Goal: Find specific page/section: Find specific page/section

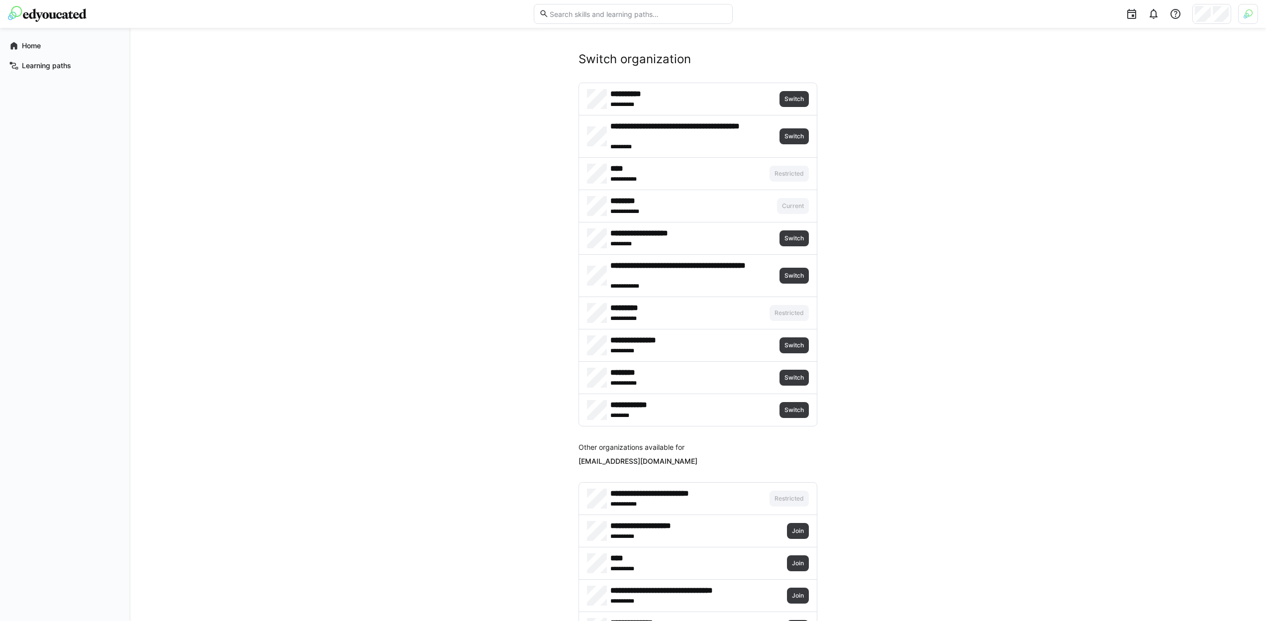
click at [1261, 20] on header at bounding box center [633, 14] width 1266 height 28
click at [1250, 16] on img at bounding box center [1248, 13] width 9 height 9
click at [1143, 117] on span "Activate" at bounding box center [1136, 117] width 25 height 8
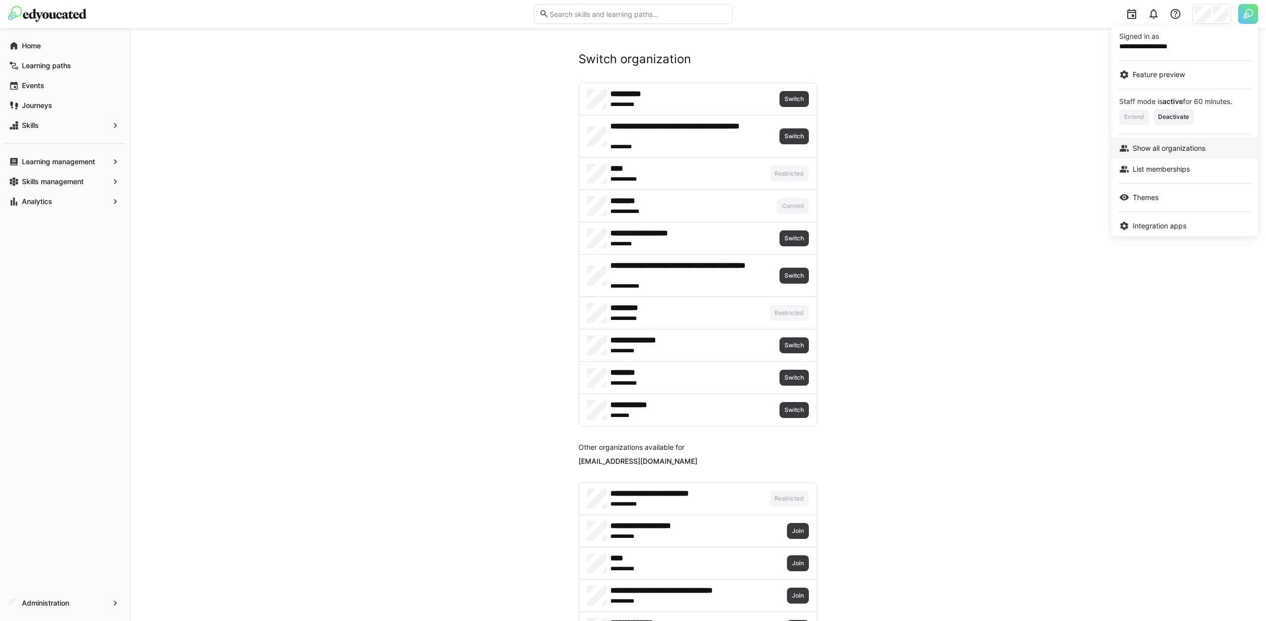
click at [1191, 156] on link "Show all organizations" at bounding box center [1185, 148] width 147 height 21
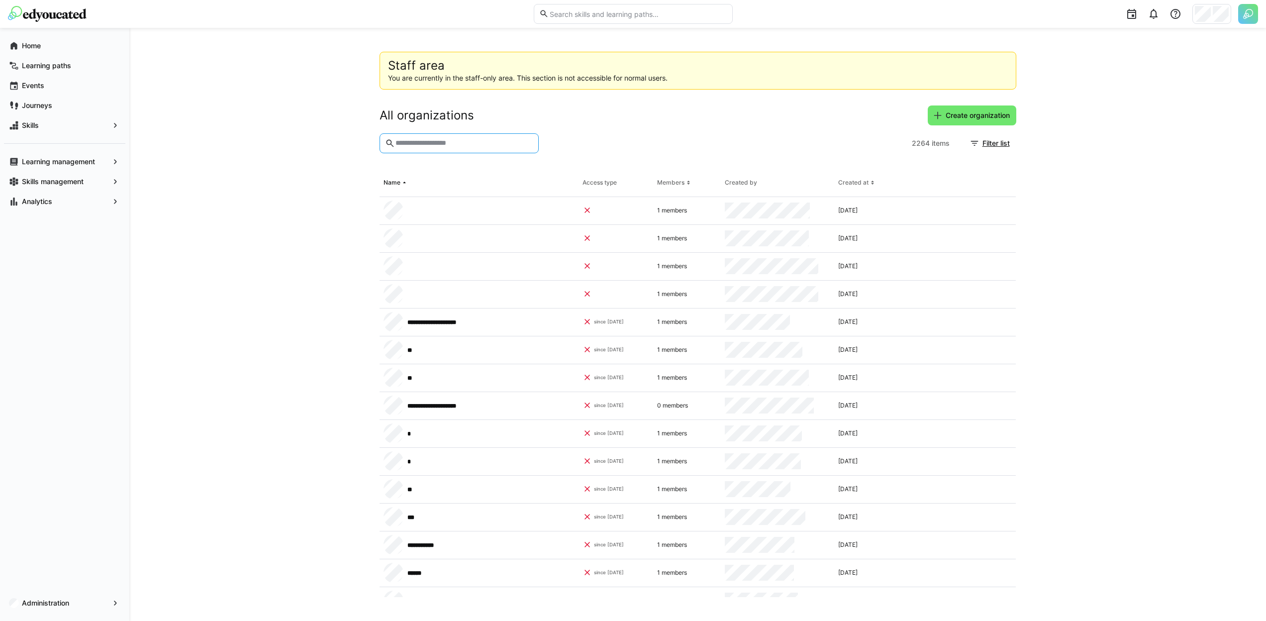
click at [478, 140] on input "text" at bounding box center [464, 143] width 138 height 9
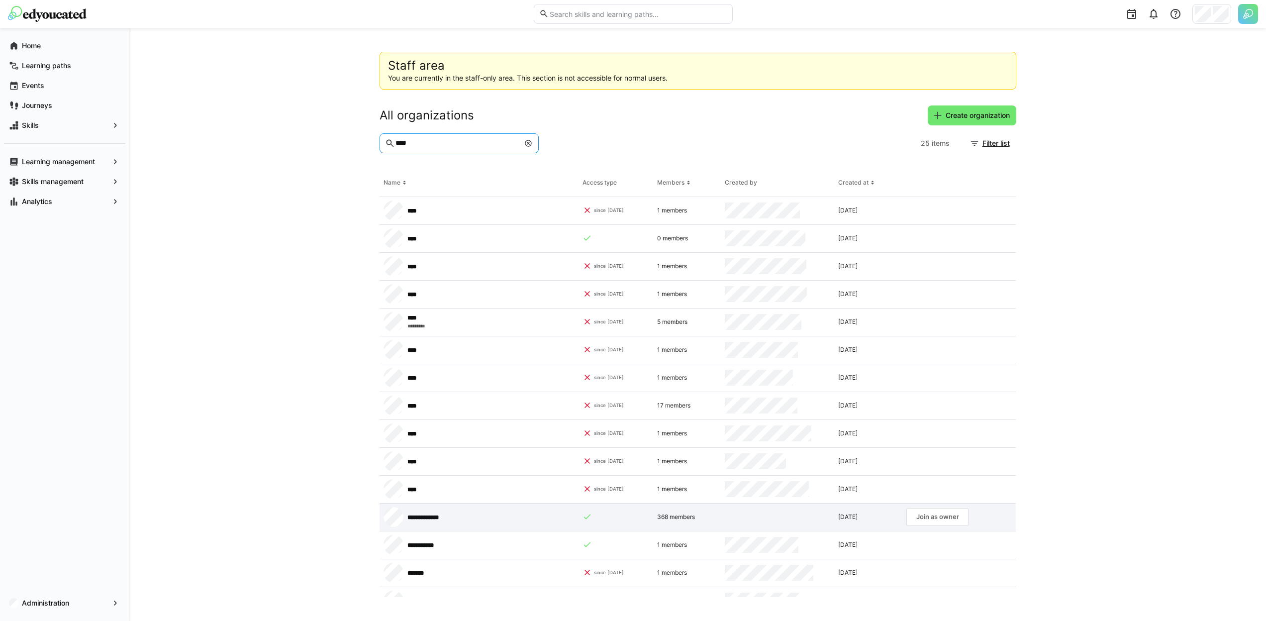
type input "****"
click at [915, 519] on app-request-click "Join as owner" at bounding box center [938, 517] width 62 height 18
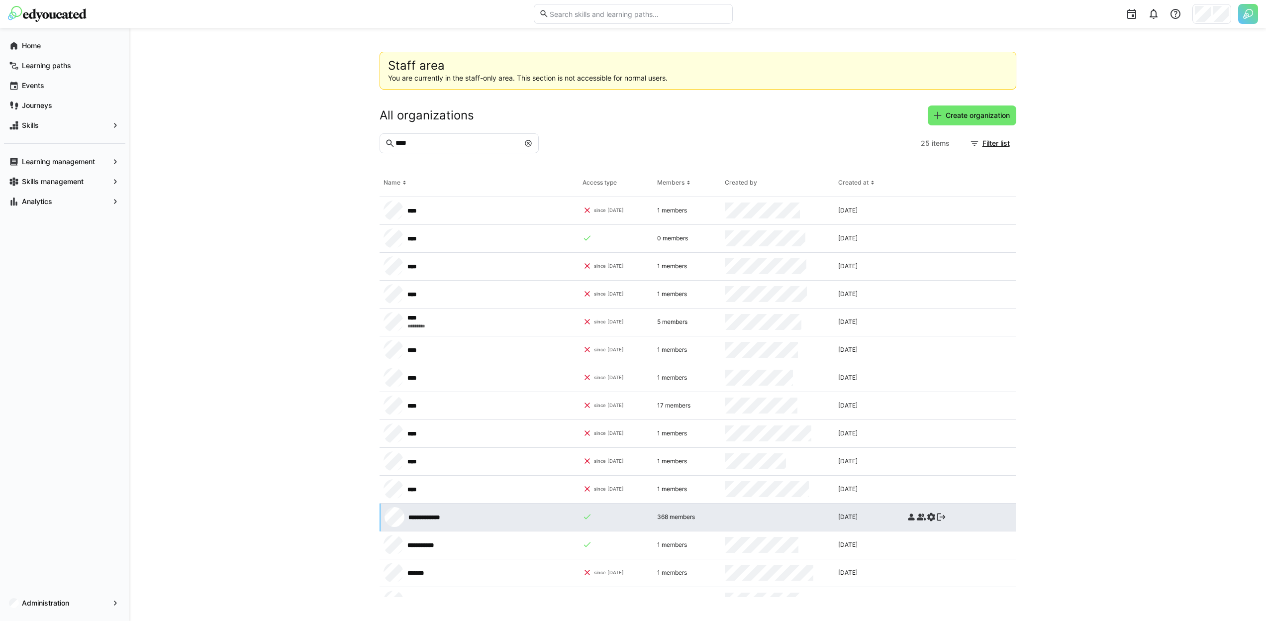
click at [910, 517] on eds-icon at bounding box center [912, 517] width 10 height 10
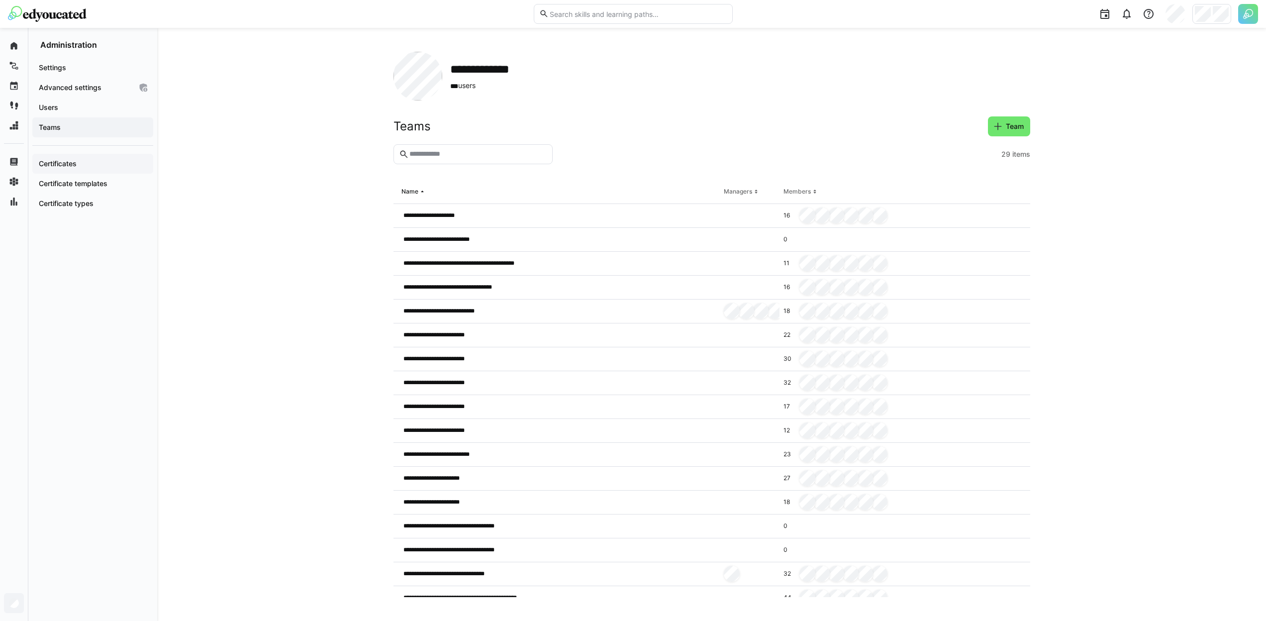
click at [70, 159] on span "Certificates" at bounding box center [92, 164] width 111 height 10
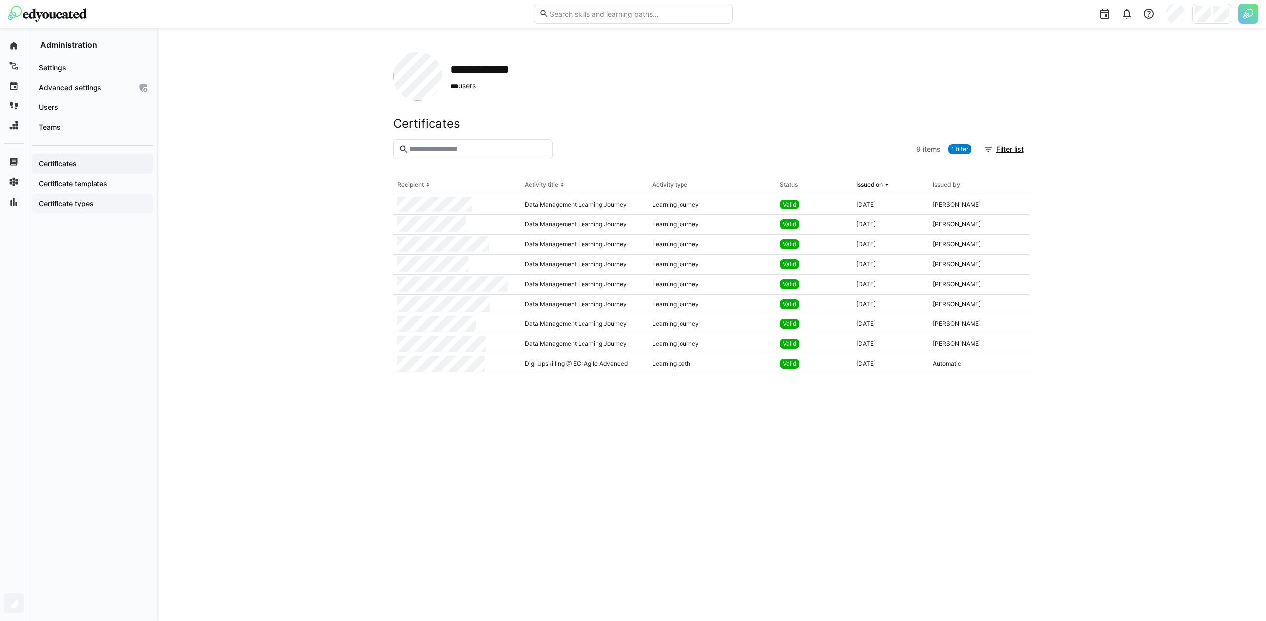
click at [79, 197] on div "Certificate types" at bounding box center [92, 204] width 121 height 20
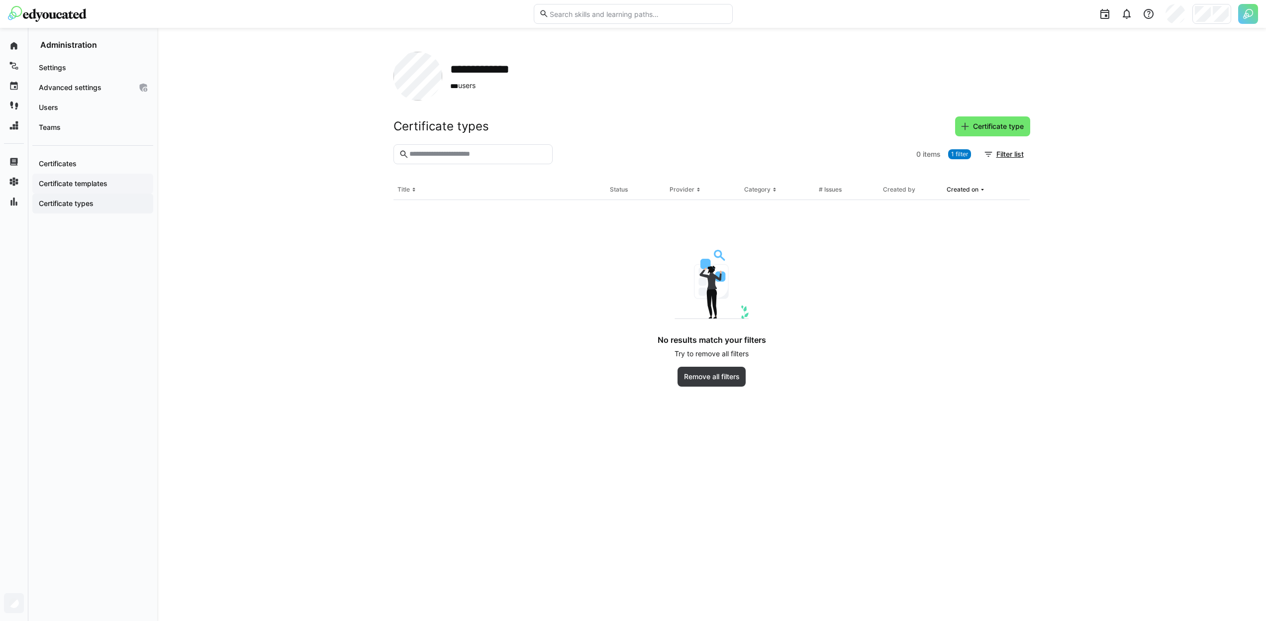
click at [0, 0] on app-navigation-label "Certificate templates" at bounding box center [0, 0] width 0 height 0
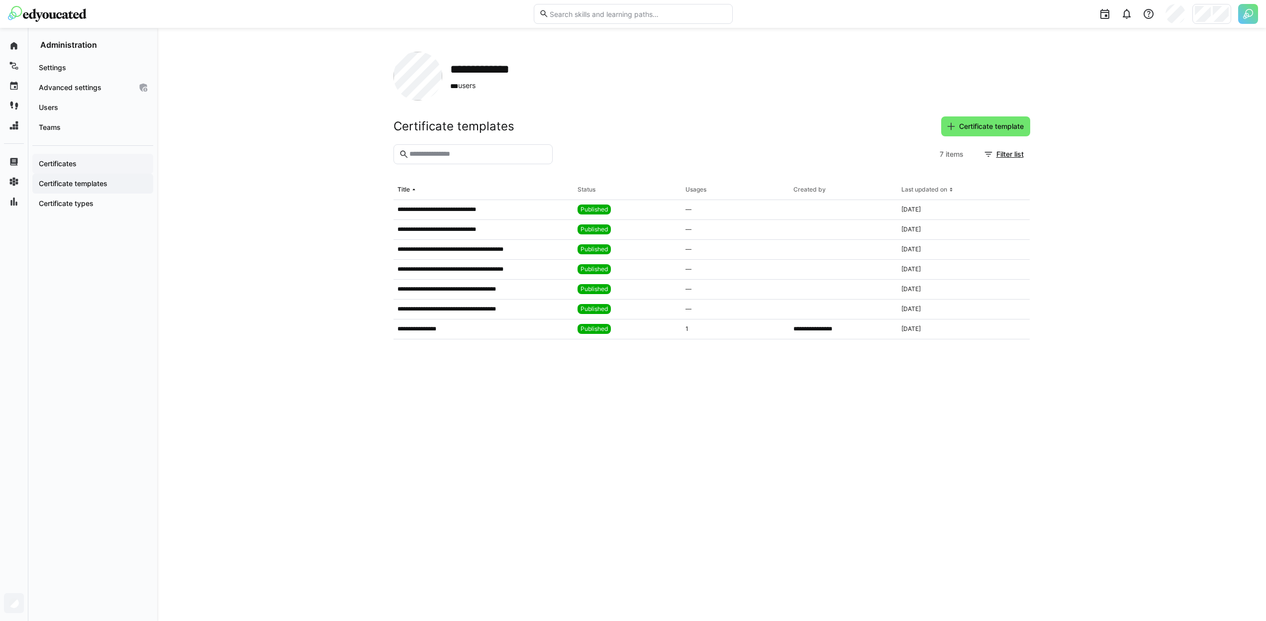
click at [86, 170] on div "Certificates" at bounding box center [92, 164] width 121 height 20
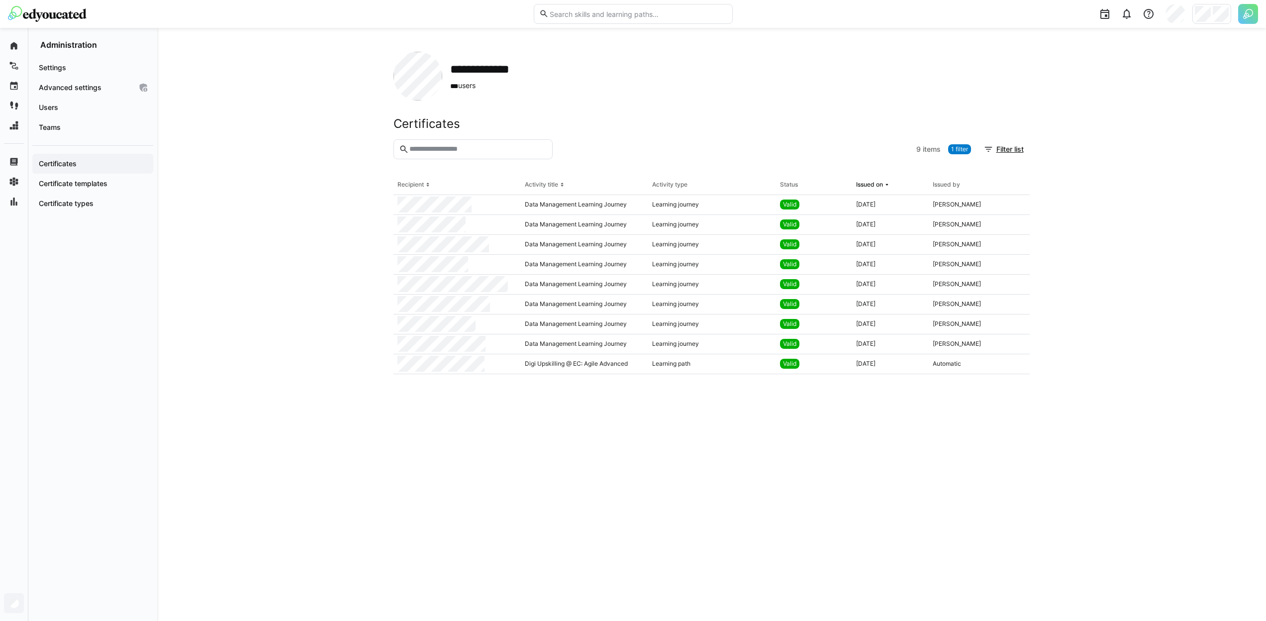
click at [946, 149] on div "9 items 1 filter Filter list" at bounding box center [974, 149] width 114 height 20
click at [949, 150] on span "1 filter" at bounding box center [959, 149] width 23 height 10
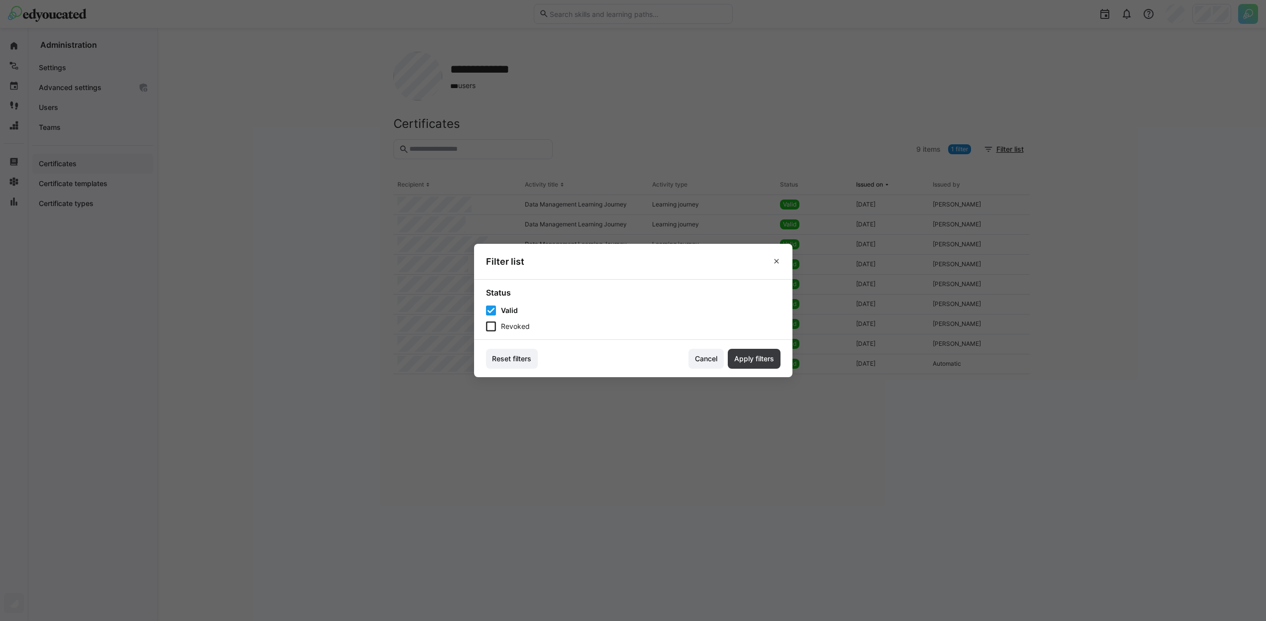
click at [502, 330] on eds-checkbox "Revoked" at bounding box center [633, 326] width 295 height 10
click at [765, 355] on span "Apply filters" at bounding box center [754, 359] width 43 height 10
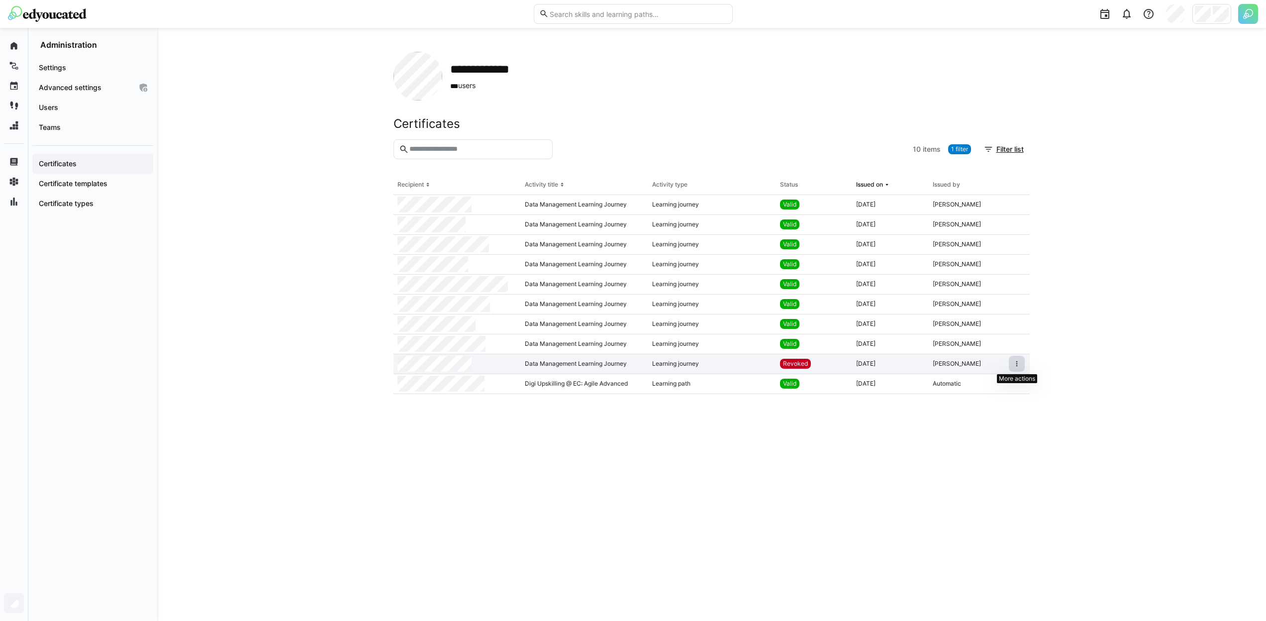
click at [1011, 363] on span at bounding box center [1017, 364] width 16 height 16
click at [1012, 347] on span at bounding box center [1017, 344] width 16 height 16
click at [1021, 341] on eds-icon at bounding box center [1017, 344] width 8 height 8
click at [1001, 358] on span "View certificate" at bounding box center [991, 365] width 68 height 16
click at [1194, 20] on div at bounding box center [1212, 14] width 39 height 20
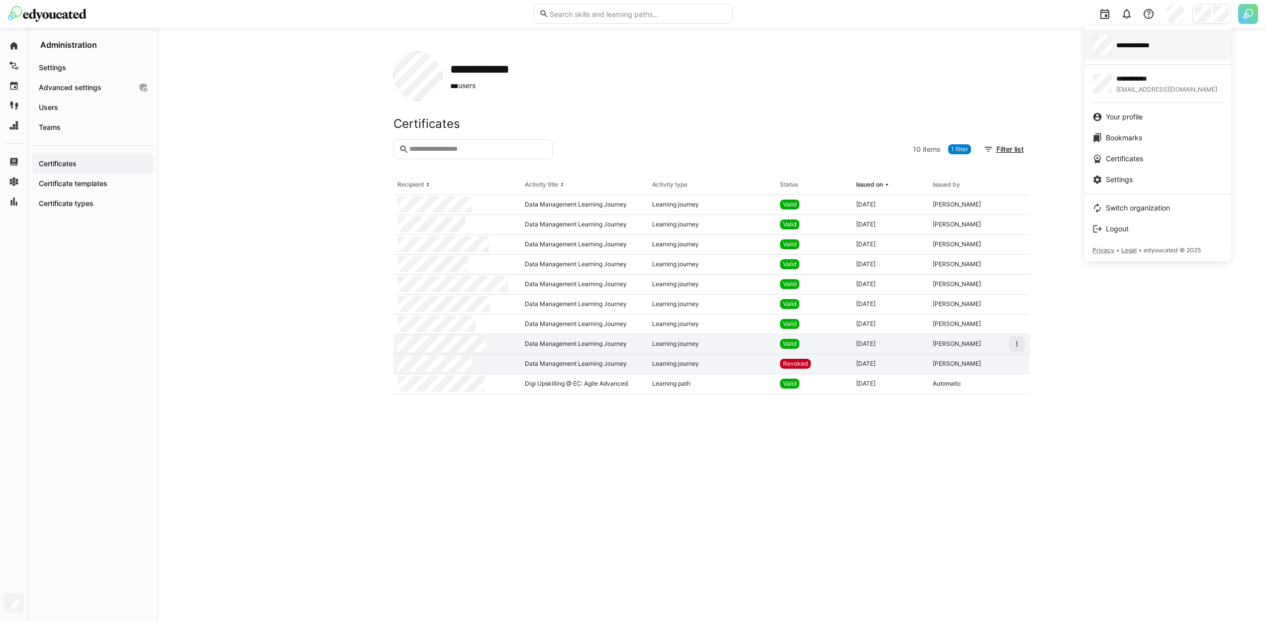
click at [1189, 45] on div "**********" at bounding box center [1158, 45] width 131 height 20
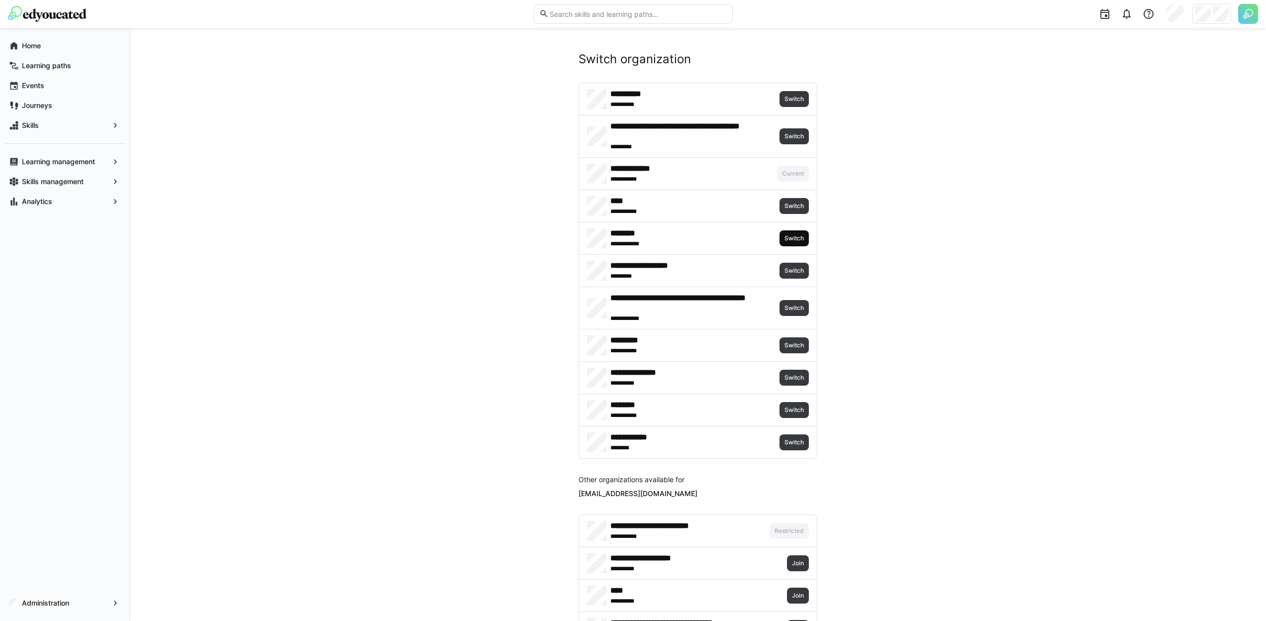
click at [802, 242] on span "Switch" at bounding box center [794, 238] width 21 height 8
